Goal: Task Accomplishment & Management: Manage account settings

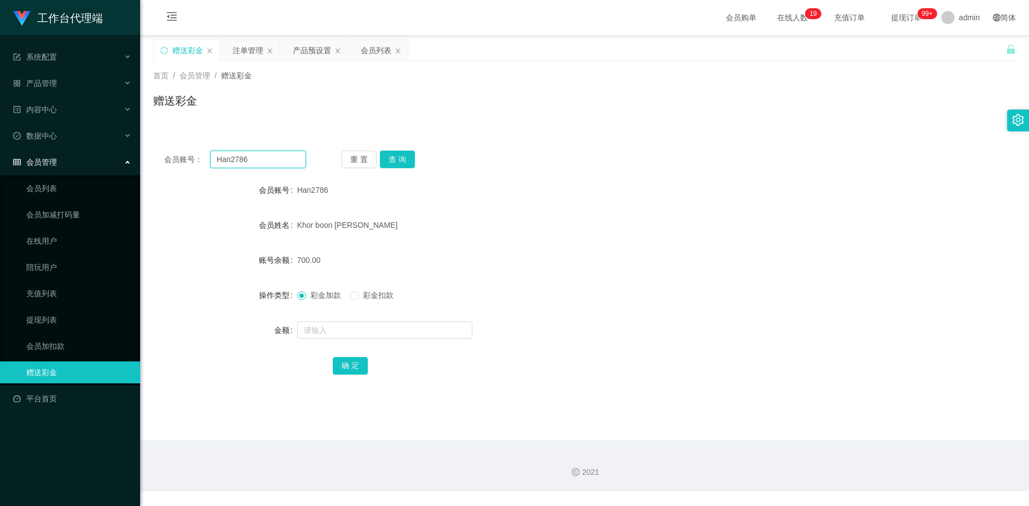
drag, startPoint x: 264, startPoint y: 160, endPoint x: 211, endPoint y: 157, distance: 52.6
click at [211, 157] on input "Han2786" at bounding box center [258, 160] width 96 height 18
paste input "text"
click at [264, 162] on input "text" at bounding box center [258, 160] width 96 height 18
click at [245, 157] on input "text" at bounding box center [258, 160] width 96 height 18
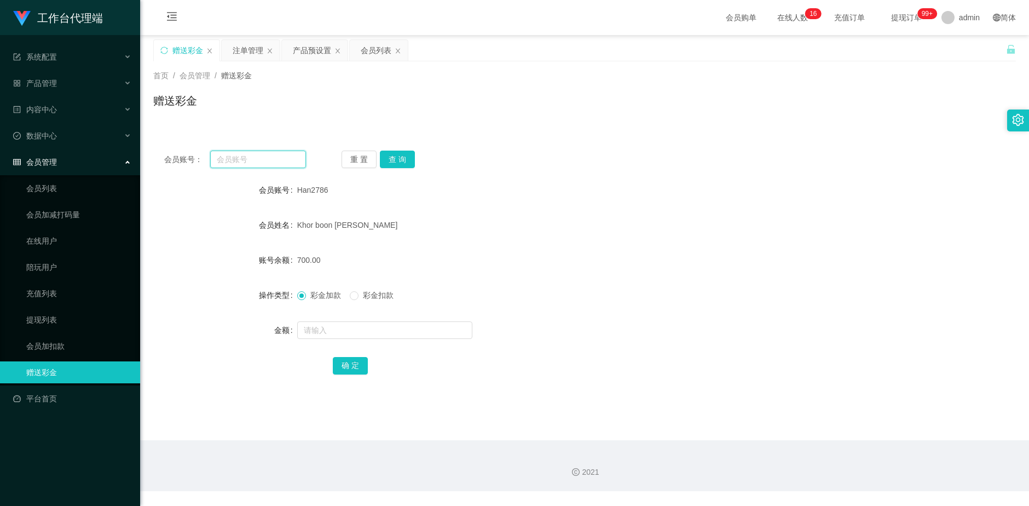
paste input "Sogajoga"
type input "Sogajoga"
click at [404, 161] on button "查 询" at bounding box center [397, 160] width 35 height 18
click at [311, 334] on input "text" at bounding box center [384, 330] width 175 height 18
type input "10000"
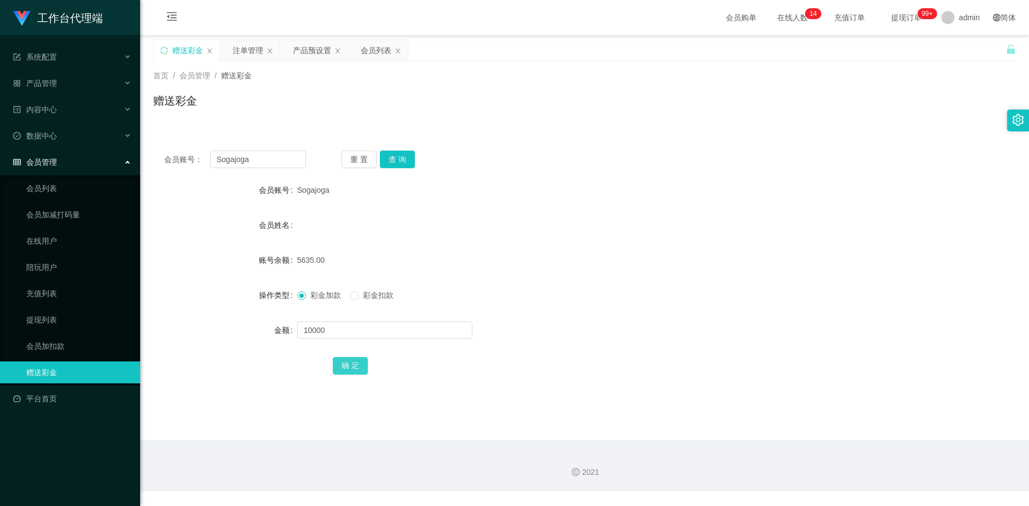
click at [357, 364] on button "确 定" at bounding box center [350, 366] width 35 height 18
drag, startPoint x: 301, startPoint y: 50, endPoint x: 308, endPoint y: 59, distance: 11.4
click at [301, 50] on div "产品预设置" at bounding box center [312, 50] width 38 height 21
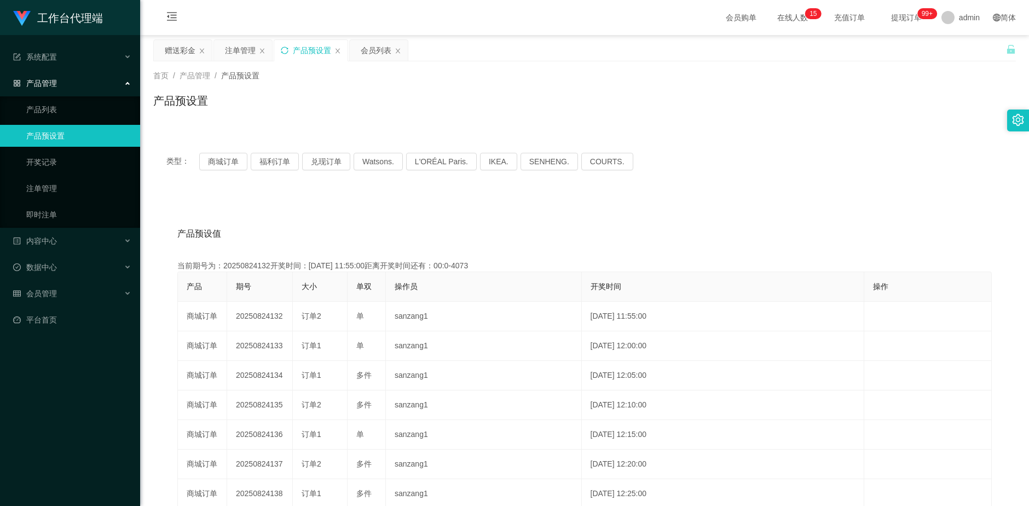
click at [281, 50] on icon "图标: sync" at bounding box center [284, 50] width 7 height 7
click at [327, 163] on button "兑现订单" at bounding box center [326, 162] width 48 height 18
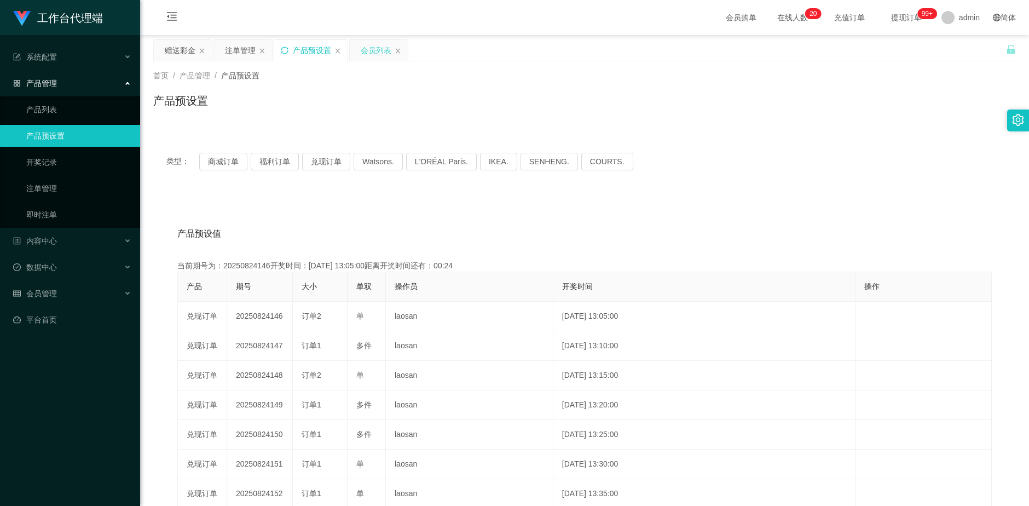
click at [368, 47] on div "会员列表" at bounding box center [376, 50] width 31 height 21
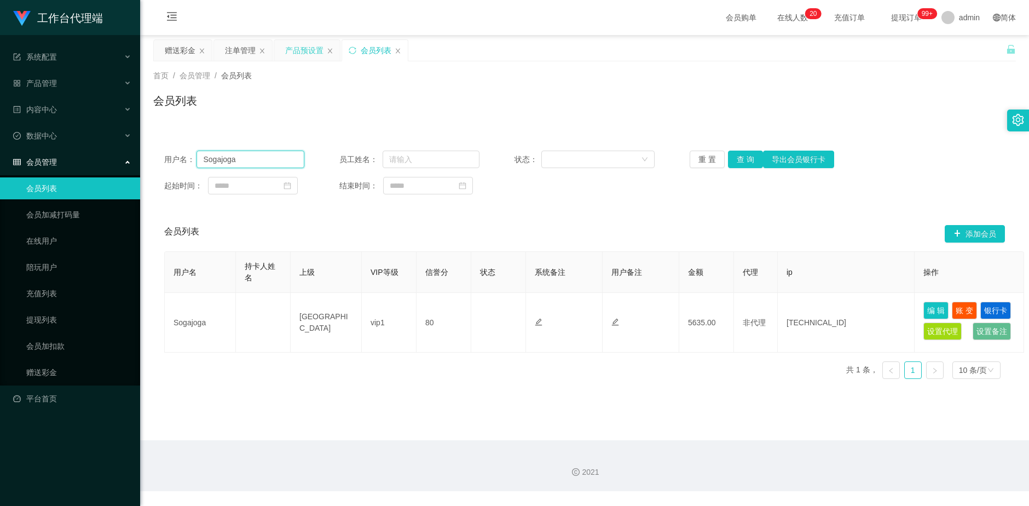
drag, startPoint x: 231, startPoint y: 163, endPoint x: 201, endPoint y: 164, distance: 29.6
click at [201, 164] on input "Sogajoga" at bounding box center [251, 160] width 108 height 18
drag, startPoint x: 240, startPoint y: 52, endPoint x: 262, endPoint y: 62, distance: 24.2
click at [240, 52] on div "注单管理" at bounding box center [240, 50] width 31 height 21
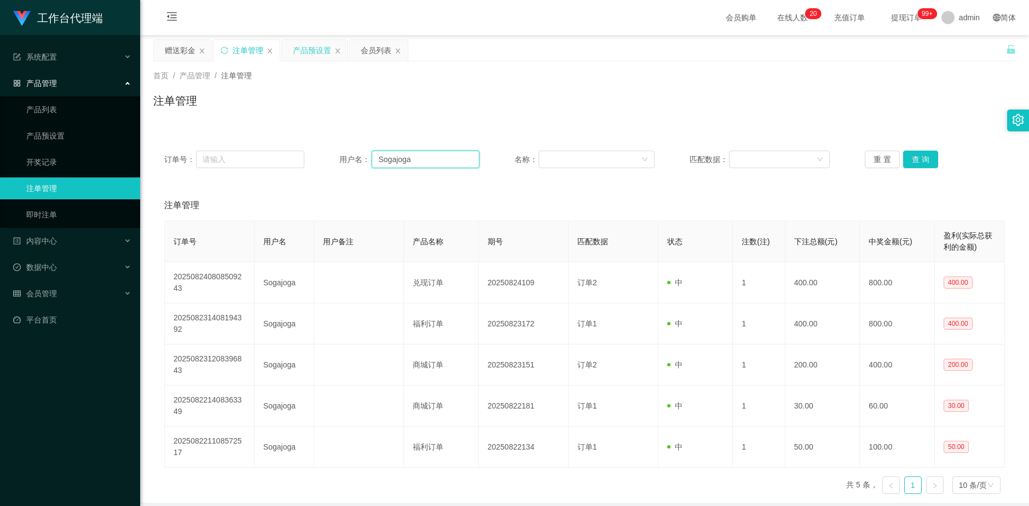
drag, startPoint x: 396, startPoint y: 158, endPoint x: 346, endPoint y: 157, distance: 50.4
click at [346, 157] on div "用户名： Sogajoga" at bounding box center [410, 160] width 140 height 18
click at [930, 160] on button "查 询" at bounding box center [921, 160] width 35 height 18
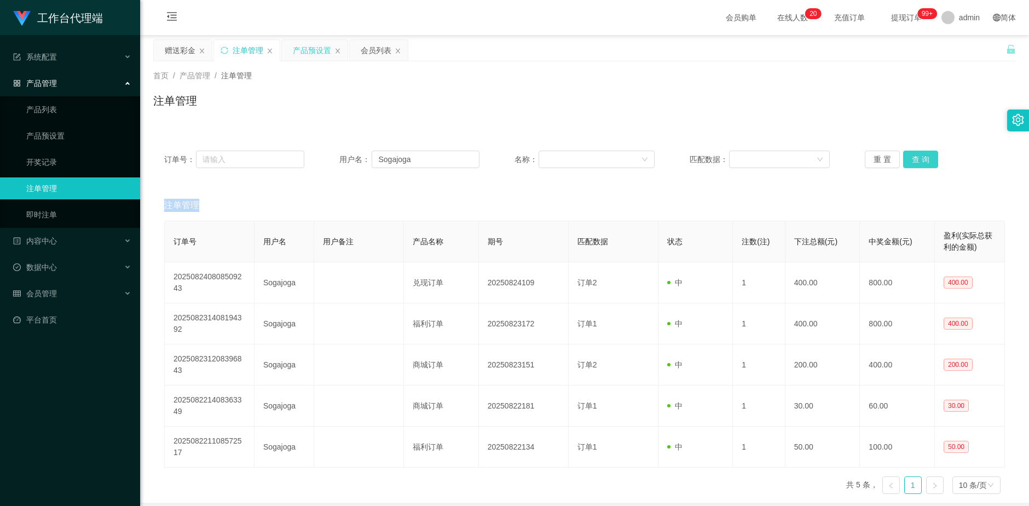
click at [930, 160] on div "重 置 查 询" at bounding box center [935, 160] width 140 height 18
click at [930, 160] on button "查 询" at bounding box center [921, 160] width 35 height 18
click at [930, 160] on div "重 置 查 询" at bounding box center [935, 160] width 140 height 18
click at [925, 157] on button "查 询" at bounding box center [921, 160] width 35 height 18
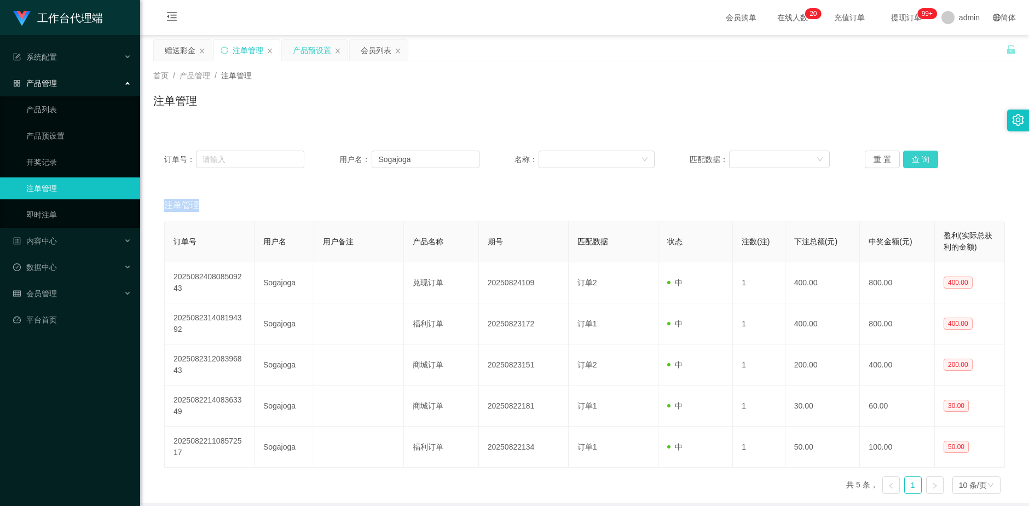
click at [913, 156] on button "查 询" at bounding box center [921, 160] width 35 height 18
click at [920, 155] on button "查 询" at bounding box center [921, 160] width 35 height 18
click at [920, 157] on button "查 询" at bounding box center [921, 160] width 35 height 18
click at [920, 159] on button "查 询" at bounding box center [921, 160] width 35 height 18
click at [313, 53] on div "产品预设置" at bounding box center [312, 50] width 38 height 21
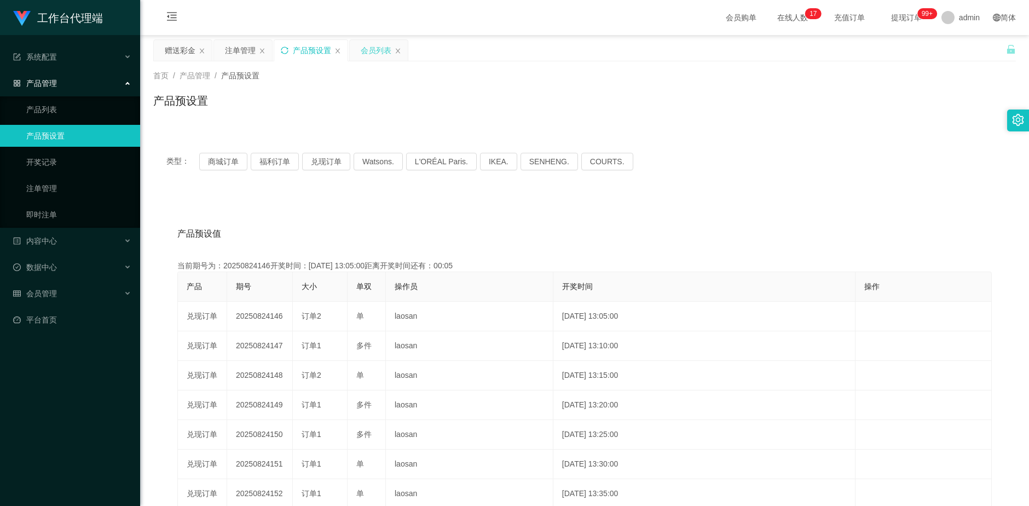
click at [365, 43] on div "会员列表" at bounding box center [376, 50] width 31 height 21
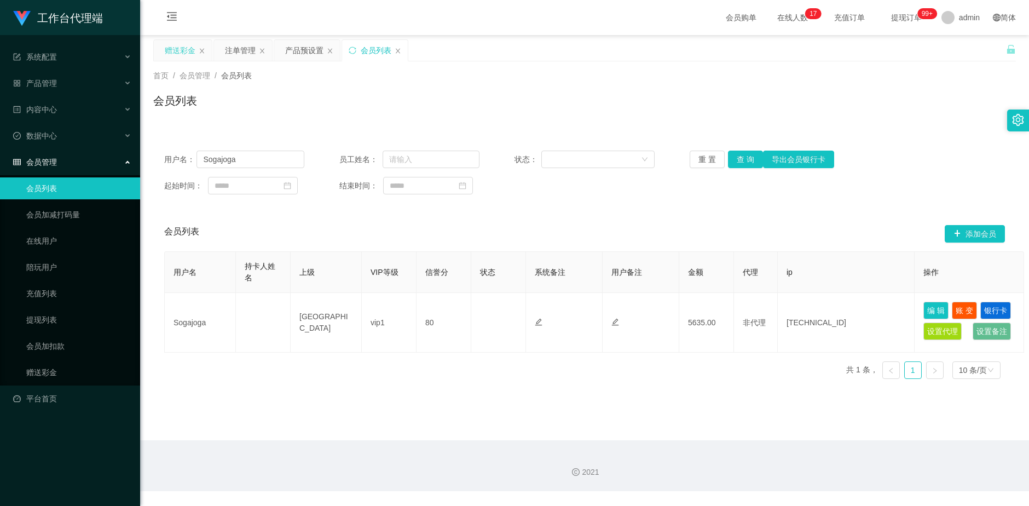
click at [171, 47] on div "赠送彩金" at bounding box center [180, 50] width 31 height 21
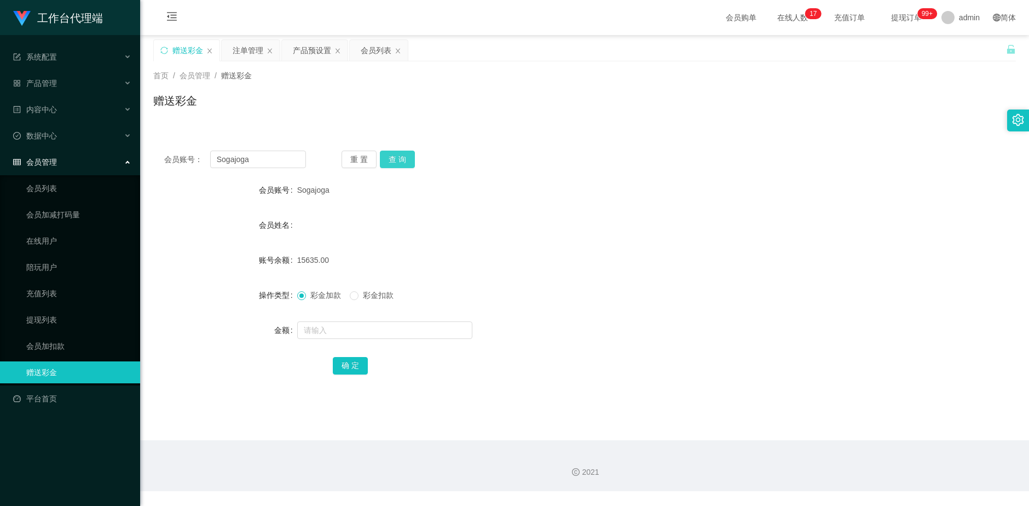
click at [399, 159] on button "查 询" at bounding box center [397, 160] width 35 height 18
click at [411, 159] on button "查 询" at bounding box center [397, 160] width 35 height 18
click at [411, 159] on button "查 询" at bounding box center [403, 160] width 47 height 18
click at [411, 159] on button "查 询" at bounding box center [397, 160] width 35 height 18
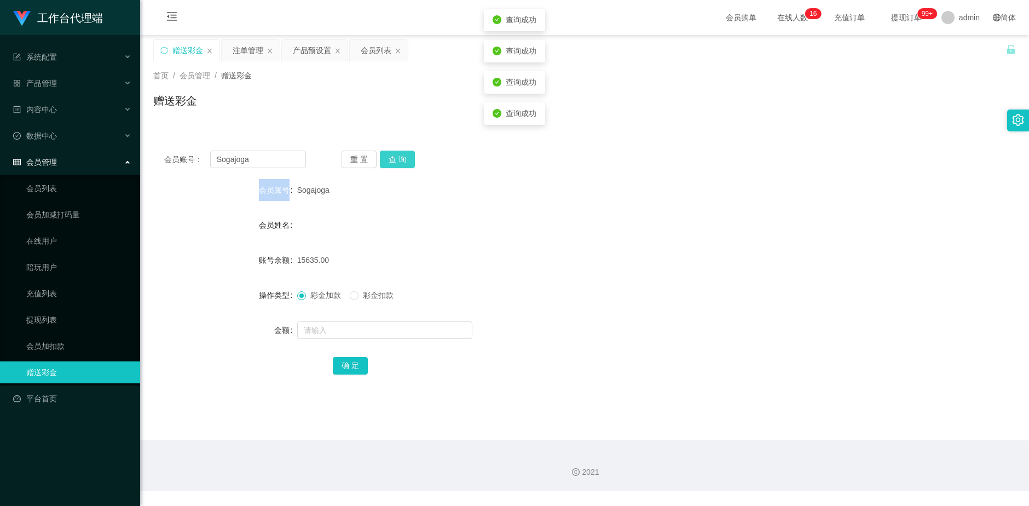
click at [411, 159] on div "重 置 查 询" at bounding box center [413, 160] width 142 height 18
click at [411, 159] on button "查 询" at bounding box center [397, 160] width 35 height 18
click at [411, 159] on div "重 置 查 询" at bounding box center [413, 160] width 142 height 18
click at [411, 159] on button "查 询" at bounding box center [397, 160] width 35 height 18
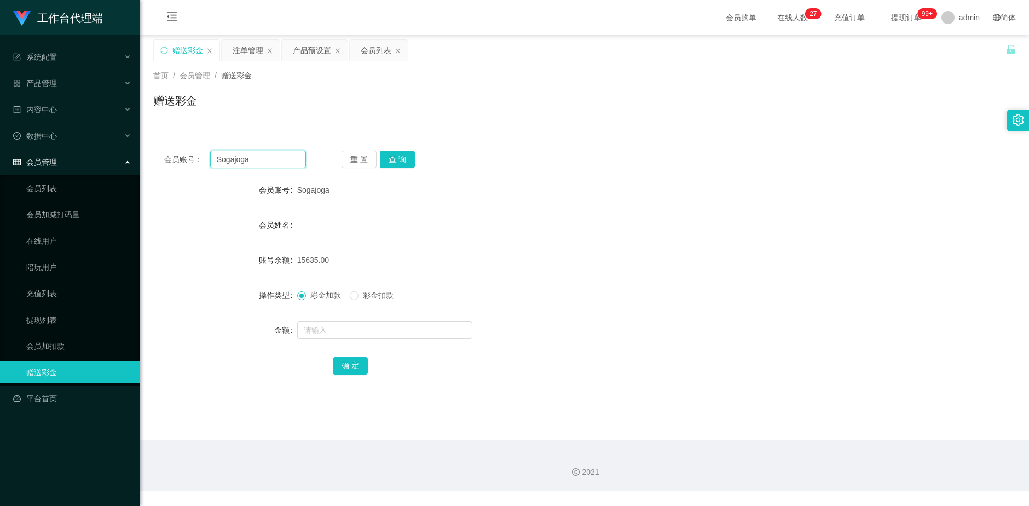
drag, startPoint x: 257, startPoint y: 162, endPoint x: 191, endPoint y: 159, distance: 66.3
click at [191, 159] on div "会员账号： [PERSON_NAME]" at bounding box center [235, 160] width 142 height 18
paste input "1029384756"
type input "1029384756"
click at [389, 157] on button "查 询" at bounding box center [397, 160] width 35 height 18
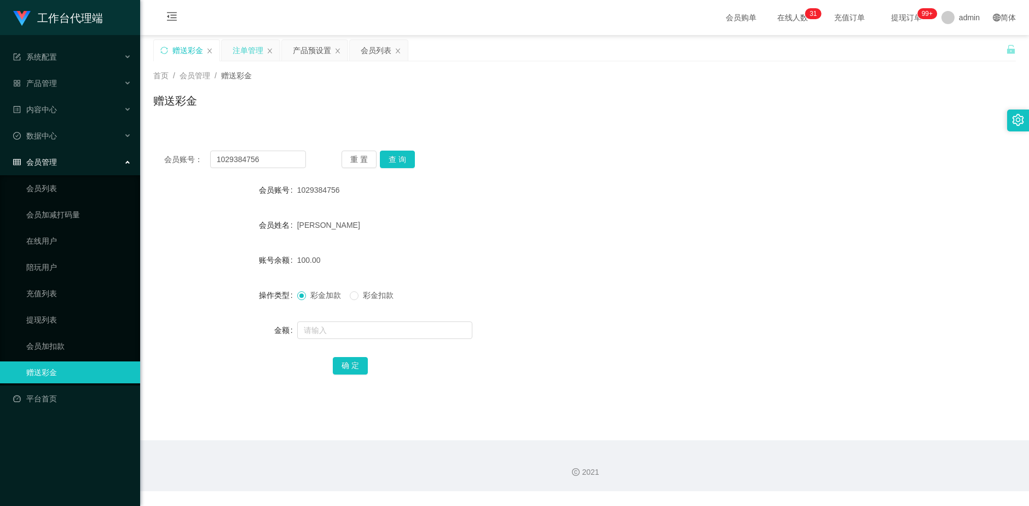
click at [249, 48] on div "注单管理" at bounding box center [248, 50] width 31 height 21
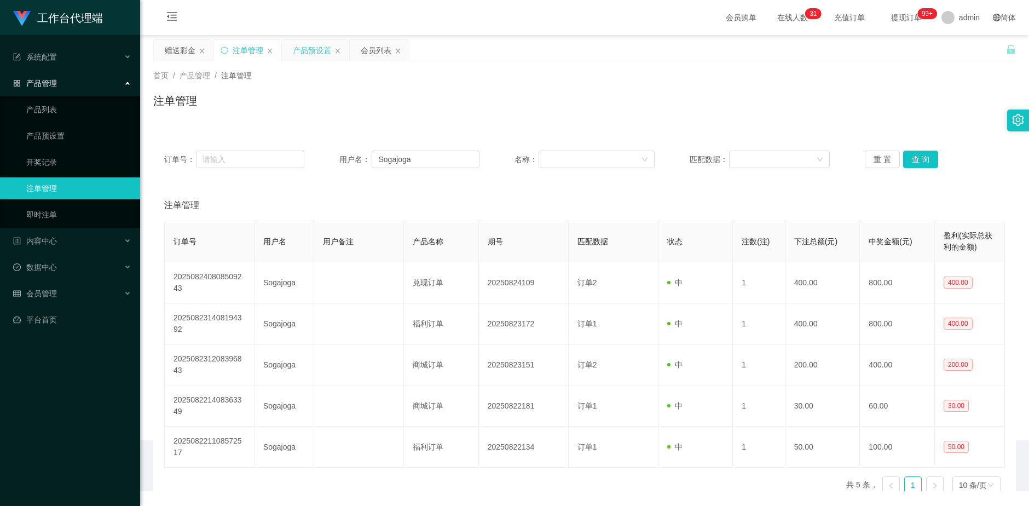
click at [304, 45] on div "产品预设置" at bounding box center [312, 50] width 38 height 21
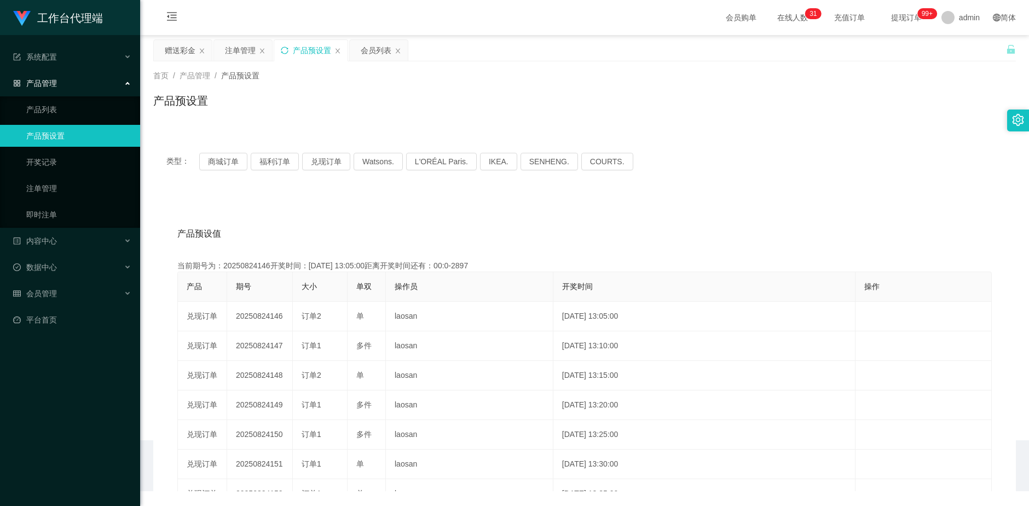
click at [283, 51] on icon "图标: sync" at bounding box center [284, 50] width 7 height 7
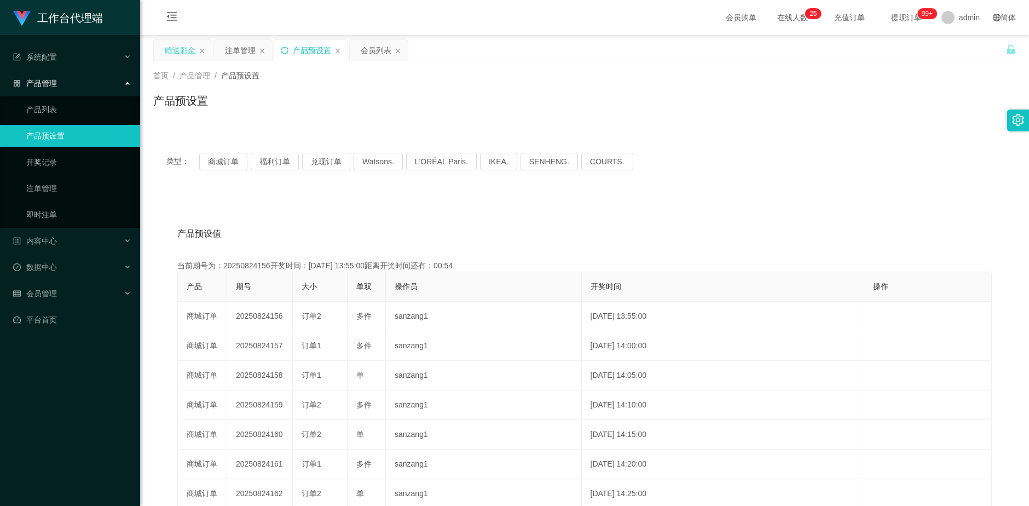
click at [176, 49] on div "赠送彩金" at bounding box center [180, 50] width 31 height 21
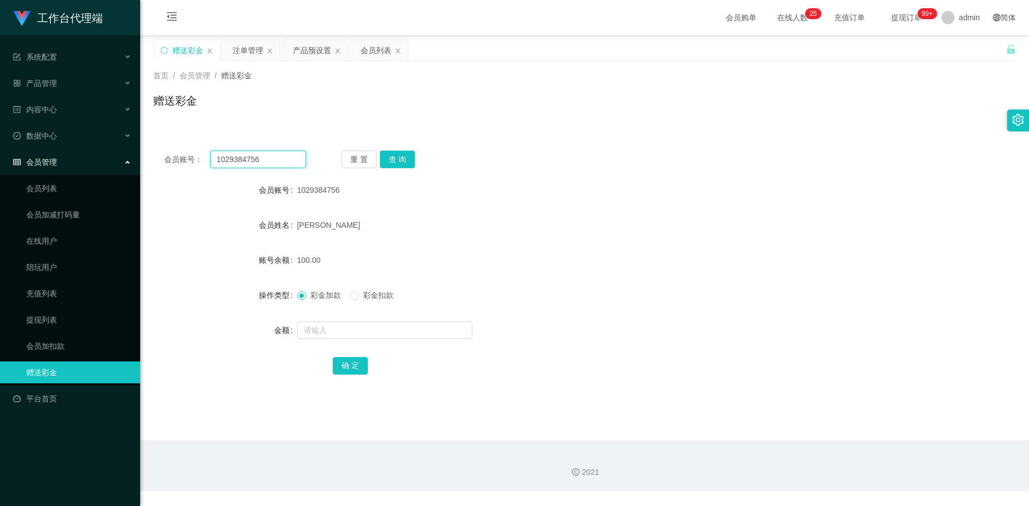
drag, startPoint x: 260, startPoint y: 160, endPoint x: 208, endPoint y: 158, distance: 52.1
click at [208, 158] on div "会员账号： 1029384756" at bounding box center [235, 160] width 142 height 18
click at [241, 51] on div "注单管理" at bounding box center [248, 50] width 31 height 21
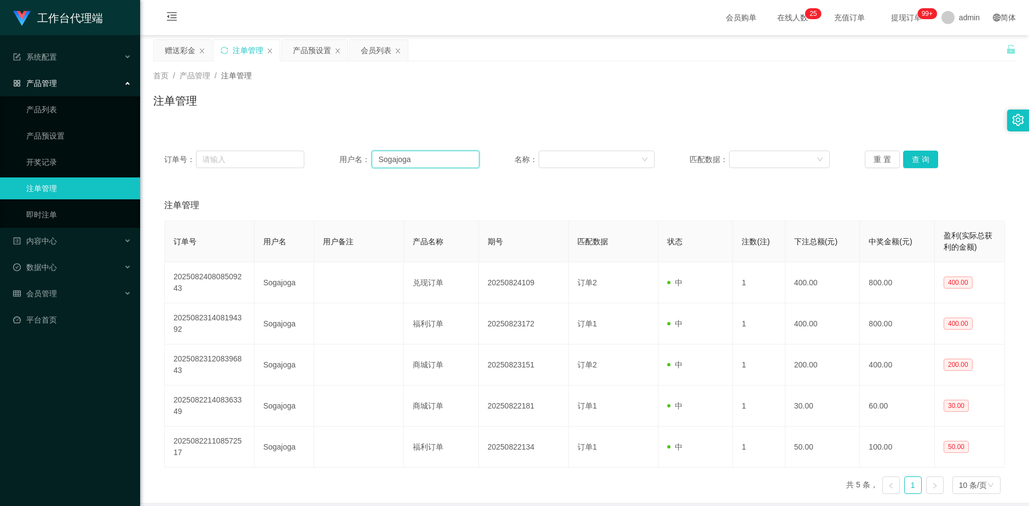
drag, startPoint x: 424, startPoint y: 158, endPoint x: 358, endPoint y: 161, distance: 66.3
click at [358, 161] on div "用户名： Sogajoga" at bounding box center [410, 160] width 140 height 18
paste input "1029384756"
type input "1029384756"
click at [913, 160] on button "查 询" at bounding box center [921, 160] width 35 height 18
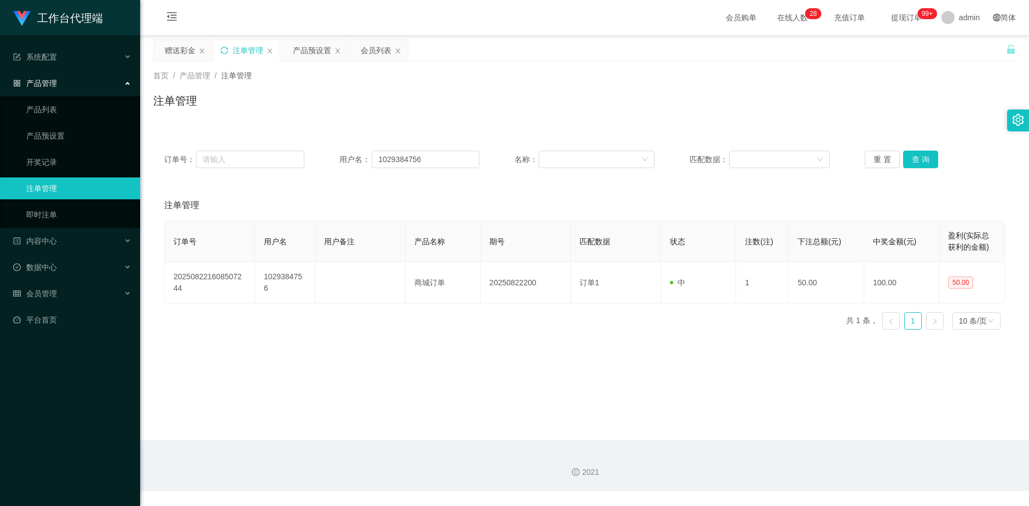
click at [225, 49] on icon "图标: sync" at bounding box center [225, 51] width 8 height 8
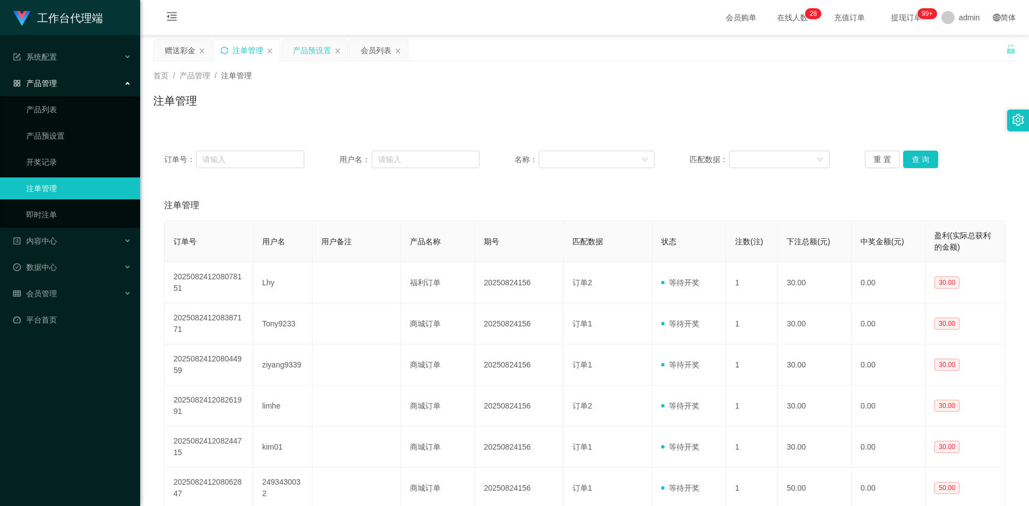
click at [316, 53] on div "产品预设置" at bounding box center [312, 50] width 38 height 21
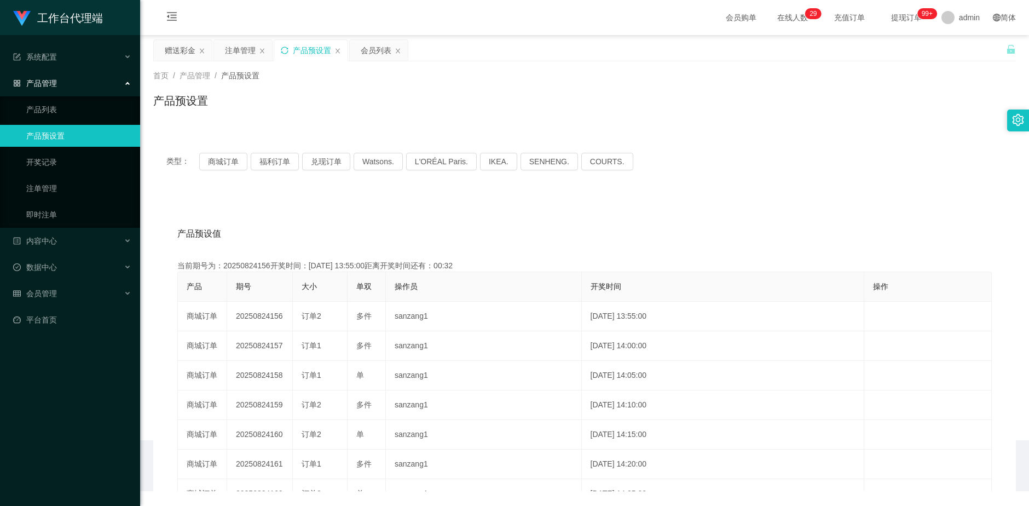
drag, startPoint x: 238, startPoint y: 49, endPoint x: 312, endPoint y: 104, distance: 92.0
click at [238, 49] on div "注单管理" at bounding box center [240, 50] width 31 height 21
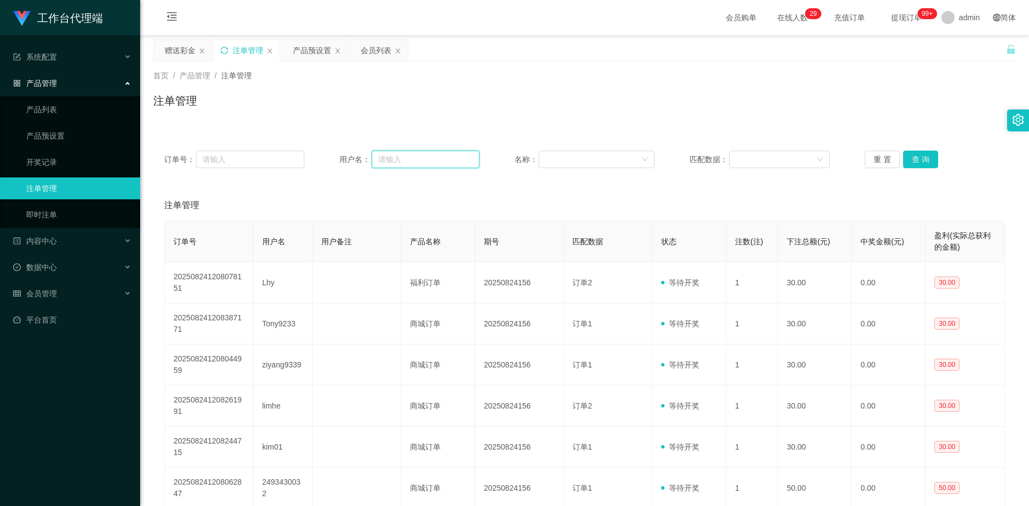
click at [427, 157] on input "text" at bounding box center [426, 160] width 108 height 18
click at [430, 153] on input "text" at bounding box center [426, 160] width 108 height 18
paste input "1029384756"
type input "1029384756"
click at [920, 160] on button "查 询" at bounding box center [921, 160] width 35 height 18
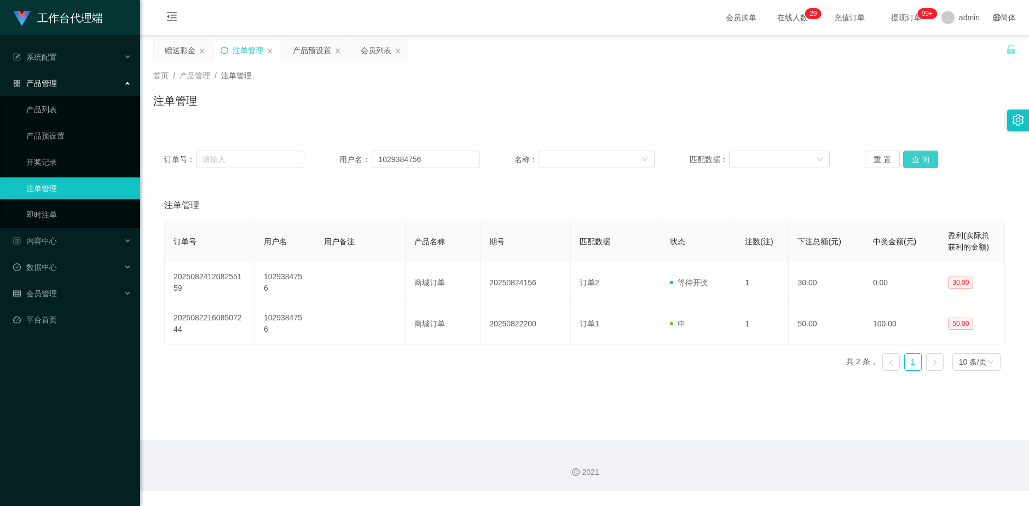
click at [920, 160] on button "查 询" at bounding box center [921, 160] width 35 height 18
click at [167, 50] on div "赠送彩金" at bounding box center [180, 50] width 31 height 21
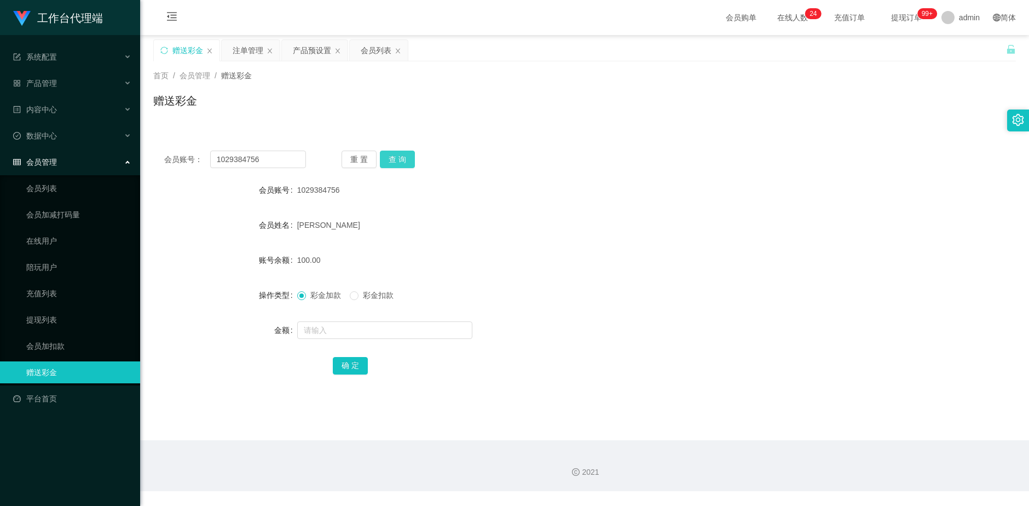
click at [399, 162] on button "查 询" at bounding box center [397, 160] width 35 height 18
click at [410, 164] on button "查 询" at bounding box center [397, 160] width 35 height 18
click at [410, 163] on button "查 询" at bounding box center [397, 160] width 35 height 18
drag, startPoint x: 250, startPoint y: 45, endPoint x: 404, endPoint y: 108, distance: 166.1
click at [250, 45] on div "注单管理" at bounding box center [248, 50] width 31 height 21
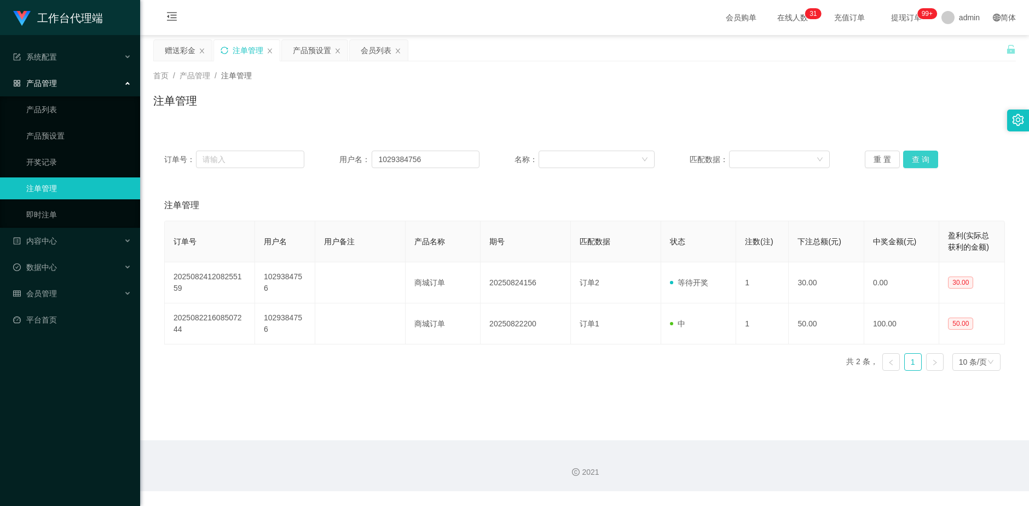
click at [919, 159] on button "查 询" at bounding box center [921, 160] width 35 height 18
drag, startPoint x: 306, startPoint y: 49, endPoint x: 379, endPoint y: 70, distance: 76.7
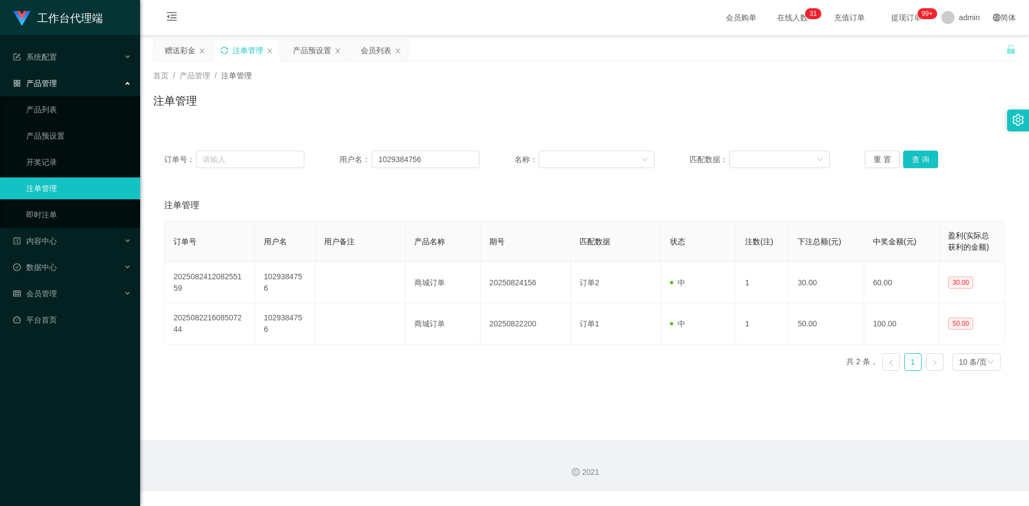
click at [306, 49] on div "产品预设置" at bounding box center [312, 50] width 38 height 21
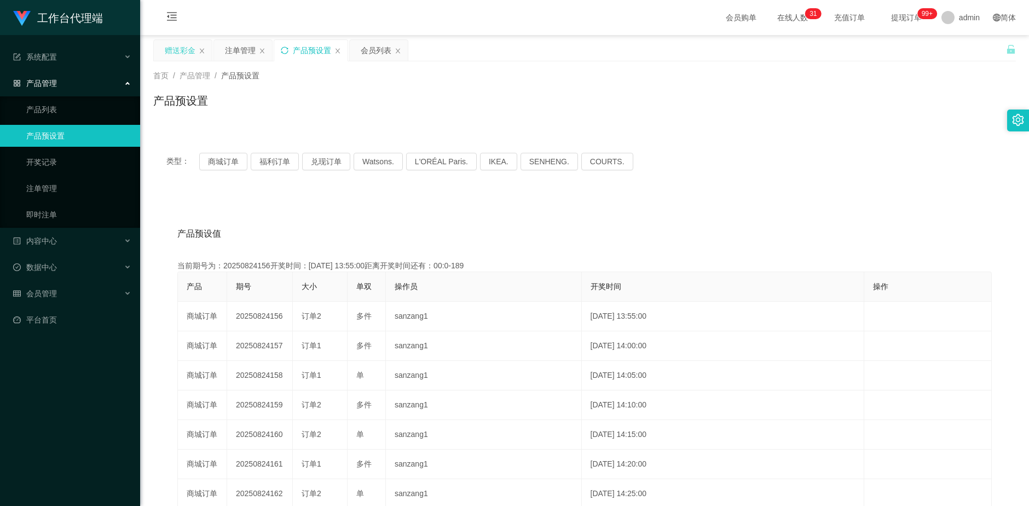
click at [172, 51] on div "赠送彩金" at bounding box center [180, 50] width 31 height 21
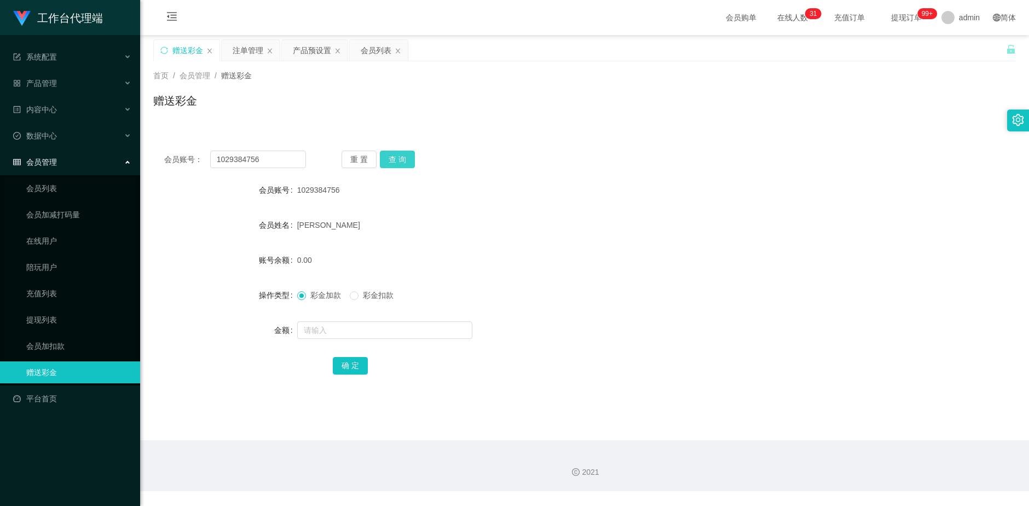
click at [397, 152] on button "查 询" at bounding box center [397, 160] width 35 height 18
click at [398, 157] on button "查 询" at bounding box center [397, 160] width 35 height 18
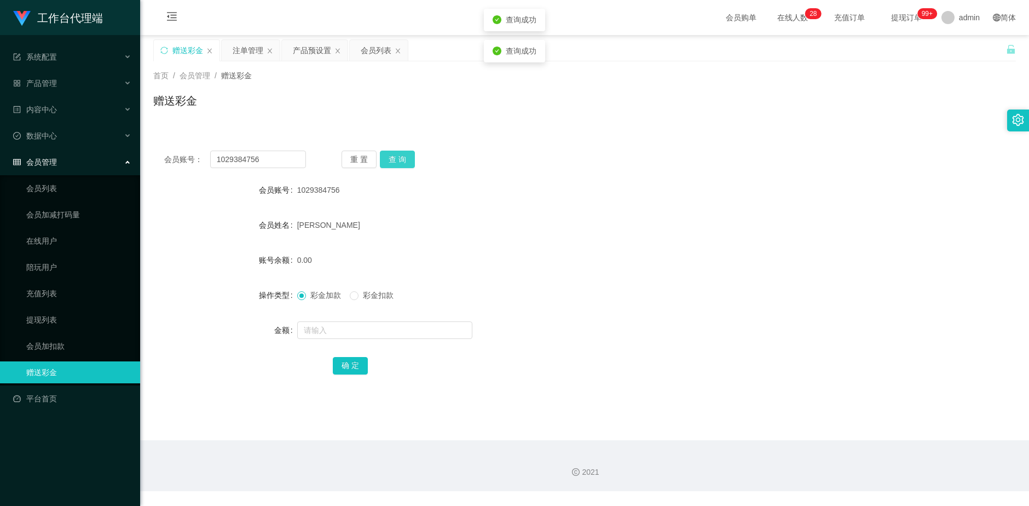
click at [398, 157] on button "查 询" at bounding box center [397, 160] width 35 height 18
click at [239, 50] on div "注单管理" at bounding box center [248, 50] width 31 height 21
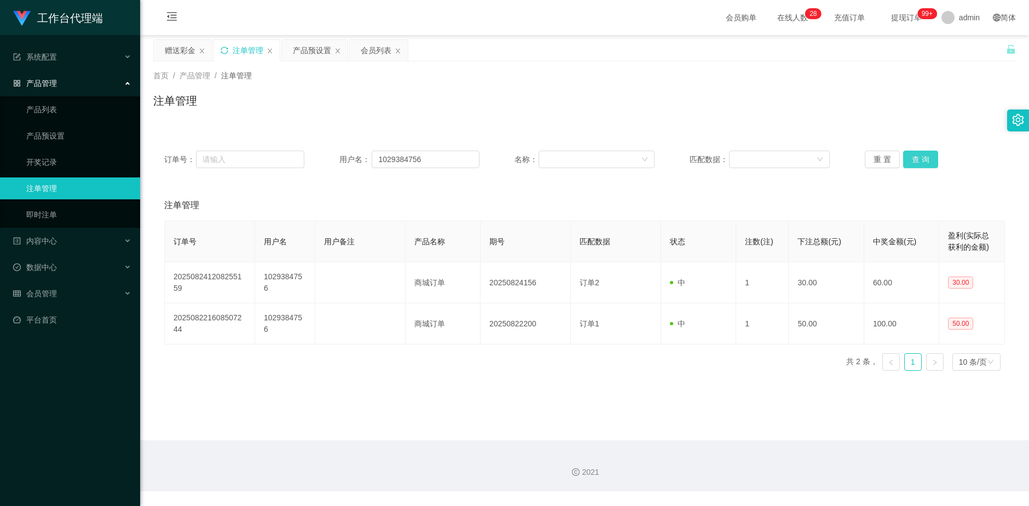
click at [922, 160] on button "查 询" at bounding box center [921, 160] width 35 height 18
click at [922, 160] on button "查 询" at bounding box center [927, 160] width 47 height 18
click at [922, 160] on div "重 置 查 询" at bounding box center [935, 160] width 140 height 18
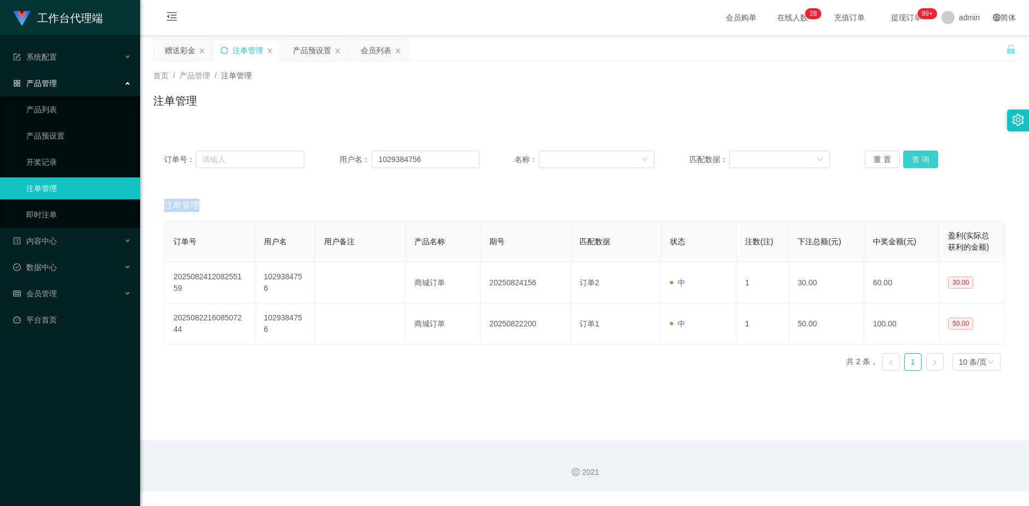
click at [922, 160] on button "查 询" at bounding box center [921, 160] width 35 height 18
click at [922, 160] on div "重 置 查 询" at bounding box center [935, 160] width 140 height 18
click at [922, 160] on button "查 询" at bounding box center [921, 160] width 35 height 18
